Goal: Task Accomplishment & Management: Use online tool/utility

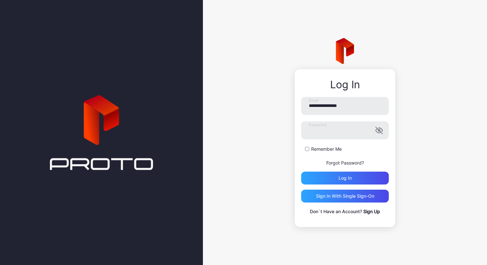
click at [361, 185] on div "**********" at bounding box center [345, 156] width 88 height 118
click at [367, 182] on div "Log in" at bounding box center [345, 178] width 88 height 13
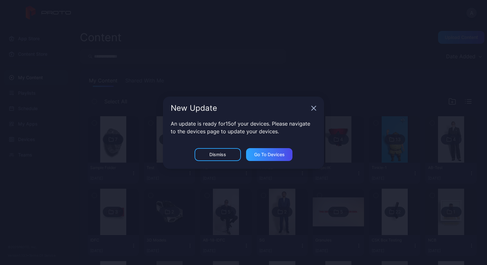
click at [312, 110] on icon "button" at bounding box center [314, 108] width 4 height 4
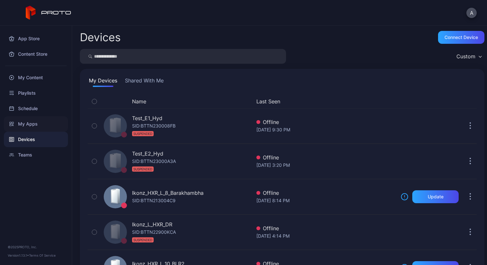
click at [22, 125] on div "My Apps" at bounding box center [36, 123] width 64 height 15
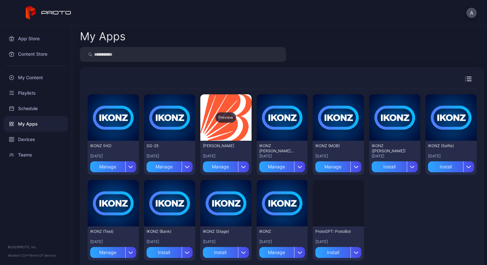
click at [220, 117] on div "Preview" at bounding box center [225, 117] width 21 height 10
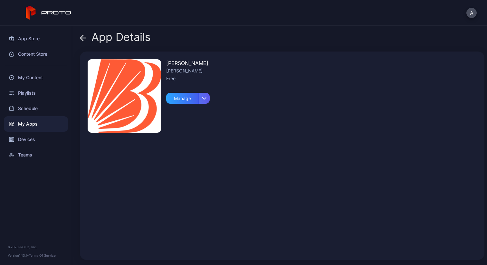
click at [206, 99] on icon "button" at bounding box center [204, 98] width 5 height 3
click at [234, 100] on div "[PERSON_NAME] [PERSON_NAME] Free Manage" at bounding box center [282, 156] width 404 height 208
click at [84, 35] on icon at bounding box center [83, 38] width 6 height 6
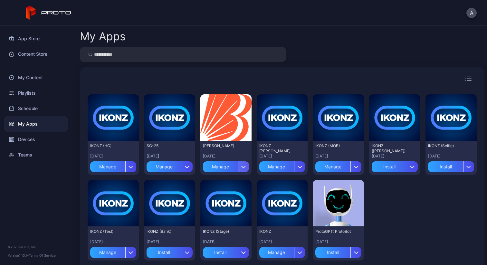
click at [242, 167] on icon "button" at bounding box center [243, 166] width 5 height 3
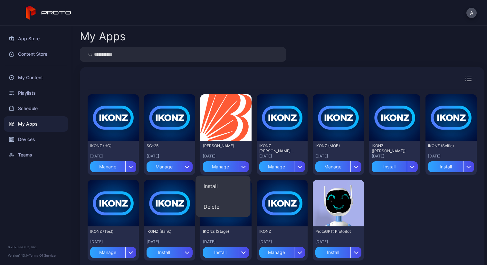
click at [323, 65] on div "My Apps Preview IKONZ (HG) [DATE] Manage Preview SG-25 [DATE] Manage Preview [P…" at bounding box center [279, 145] width 415 height 239
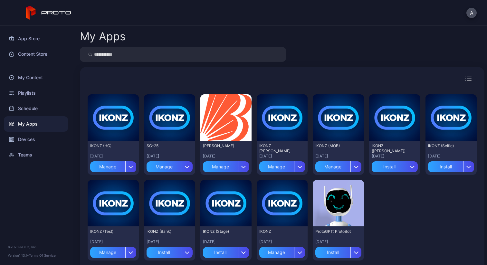
click at [456, 80] on div at bounding box center [455, 79] width 44 height 5
click at [465, 80] on icon "button" at bounding box center [468, 79] width 6 height 5
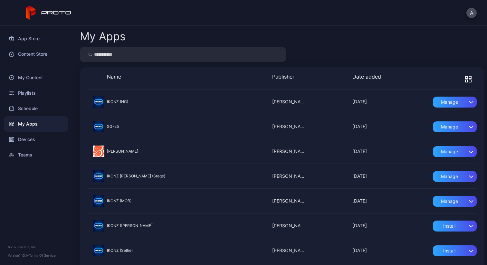
click at [465, 80] on icon "button" at bounding box center [468, 79] width 6 height 6
